Goal: Information Seeking & Learning: Learn about a topic

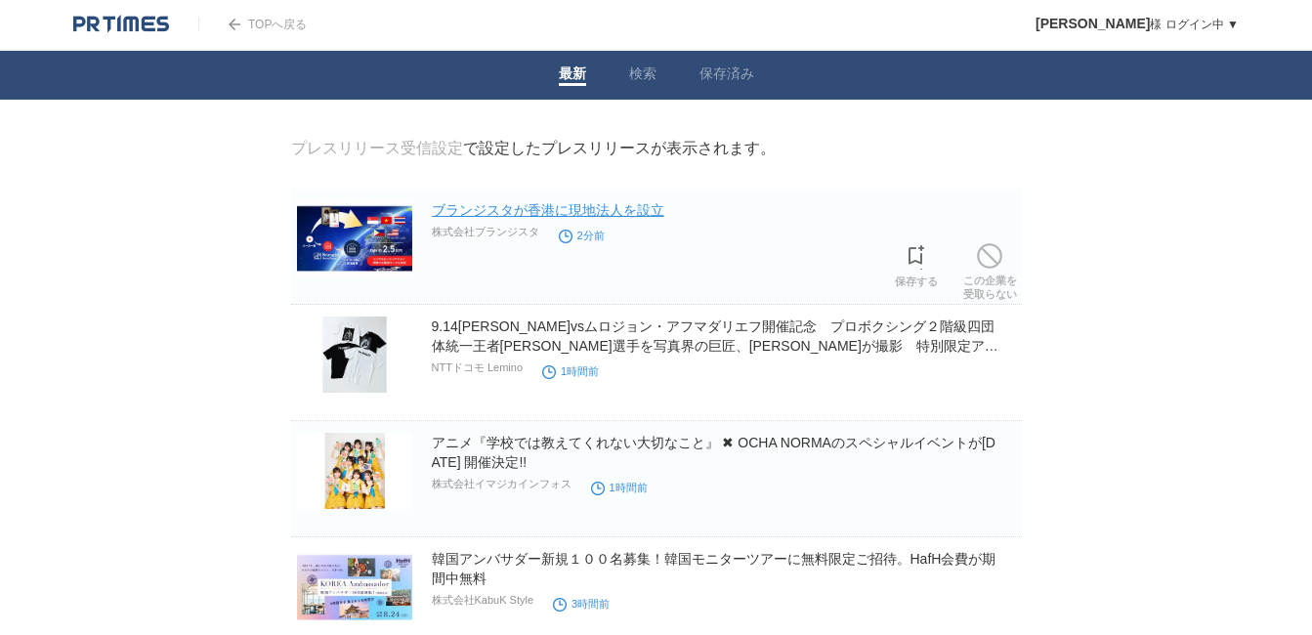
click at [483, 218] on link "ブランジスタが香港に現地法人を設立" at bounding box center [548, 210] width 233 height 16
